Goal: Navigation & Orientation: Find specific page/section

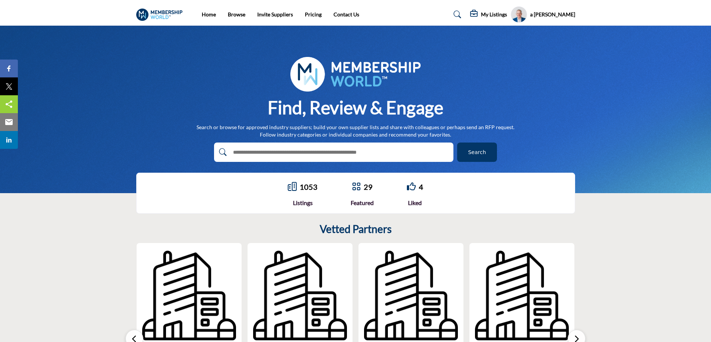
click at [472, 153] on span "Search" at bounding box center [477, 152] width 18 height 8
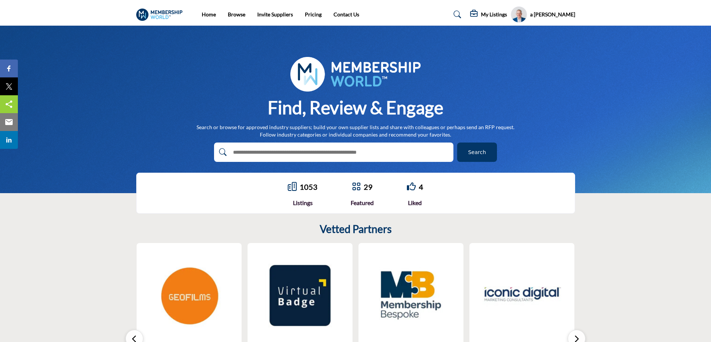
click at [480, 149] on span "Search" at bounding box center [477, 152] width 18 height 8
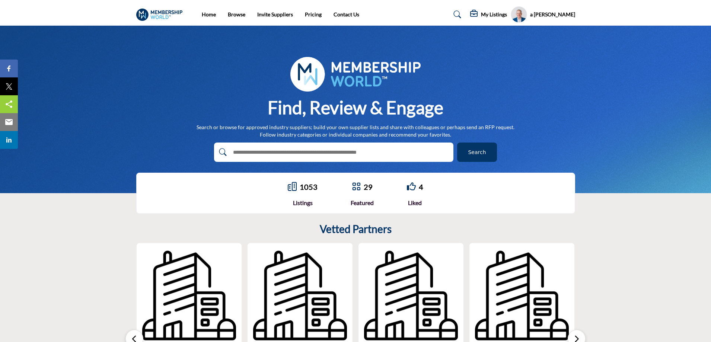
click at [472, 153] on span "Search" at bounding box center [477, 152] width 18 height 8
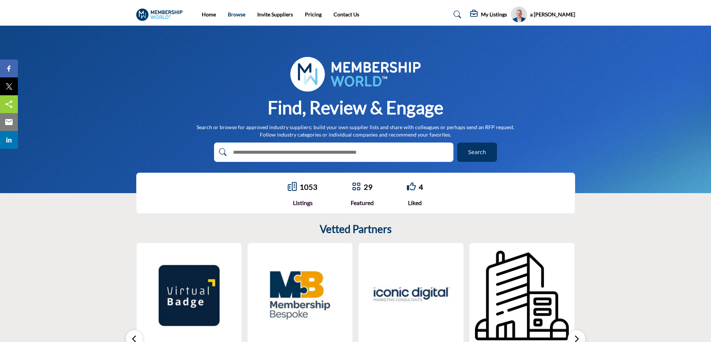
click at [237, 15] on link "Browse" at bounding box center [236, 14] width 17 height 6
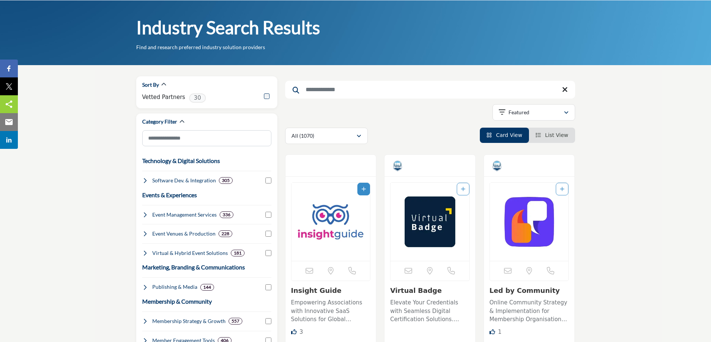
scroll to position [37, 0]
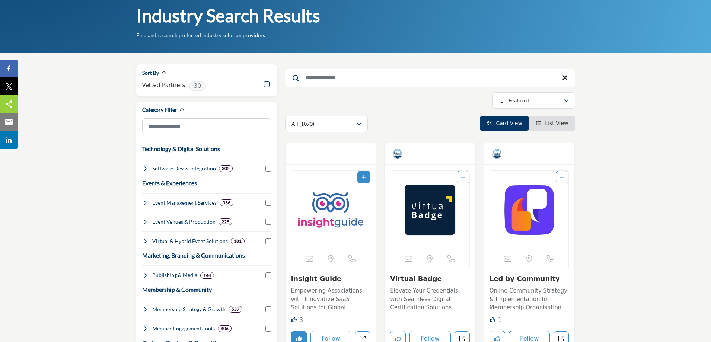
click at [335, 220] on img "Open Listing in new tab" at bounding box center [330, 210] width 79 height 78
